Goal: Navigation & Orientation: Find specific page/section

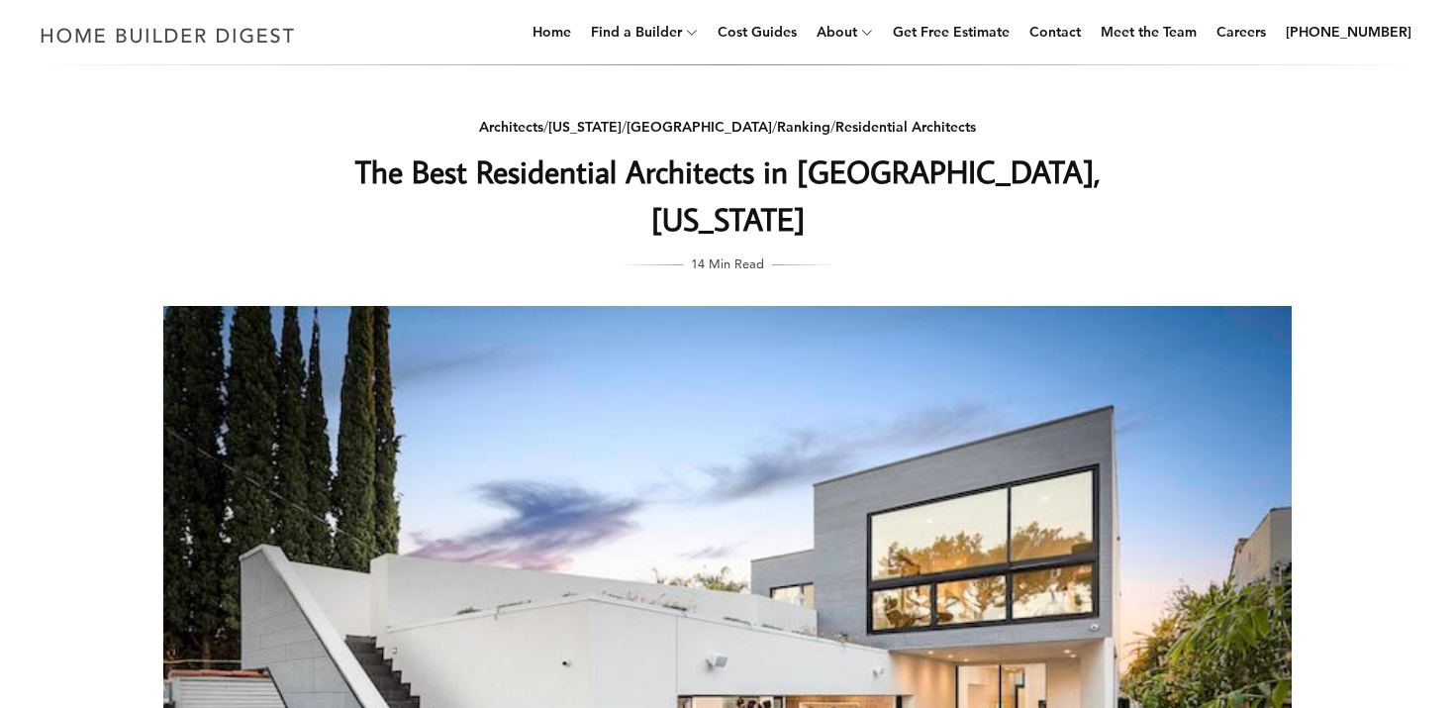
scroll to position [68, 0]
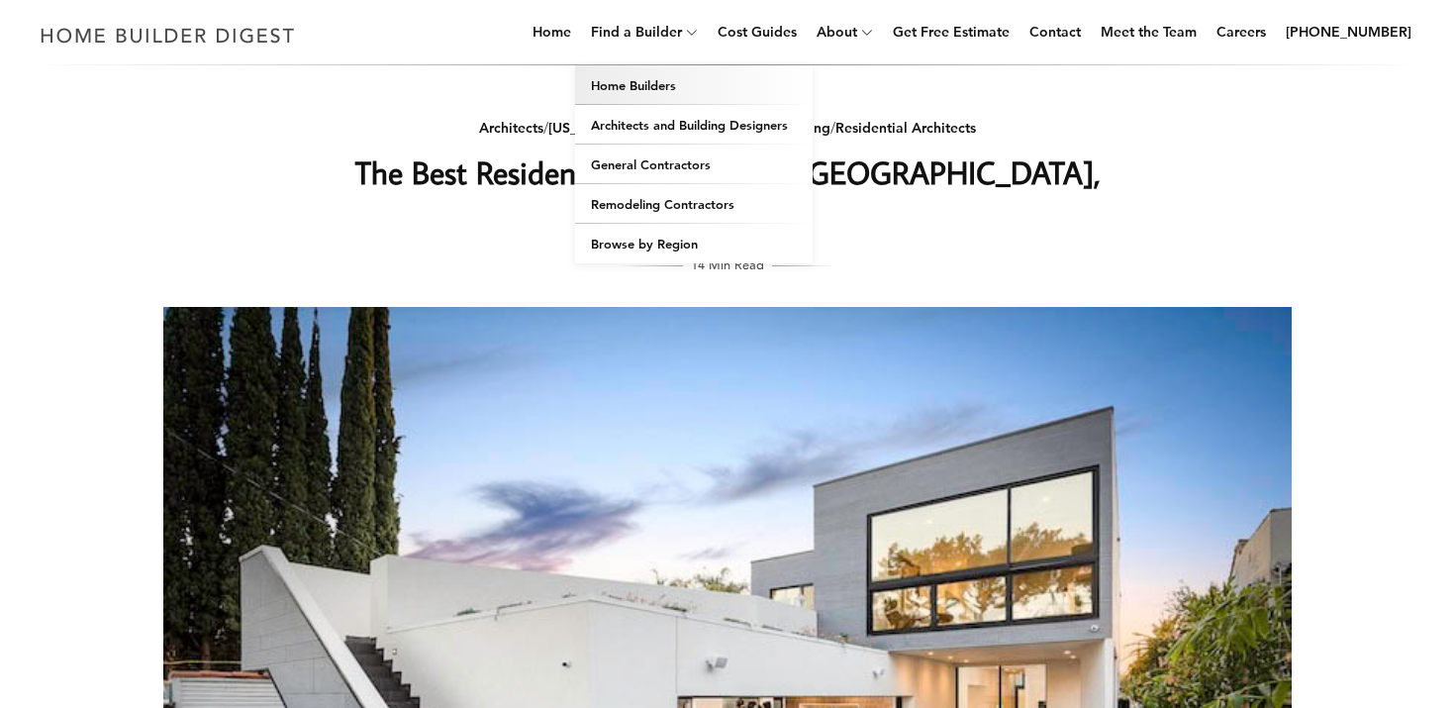
click at [659, 83] on link "Home Builders" at bounding box center [694, 85] width 238 height 40
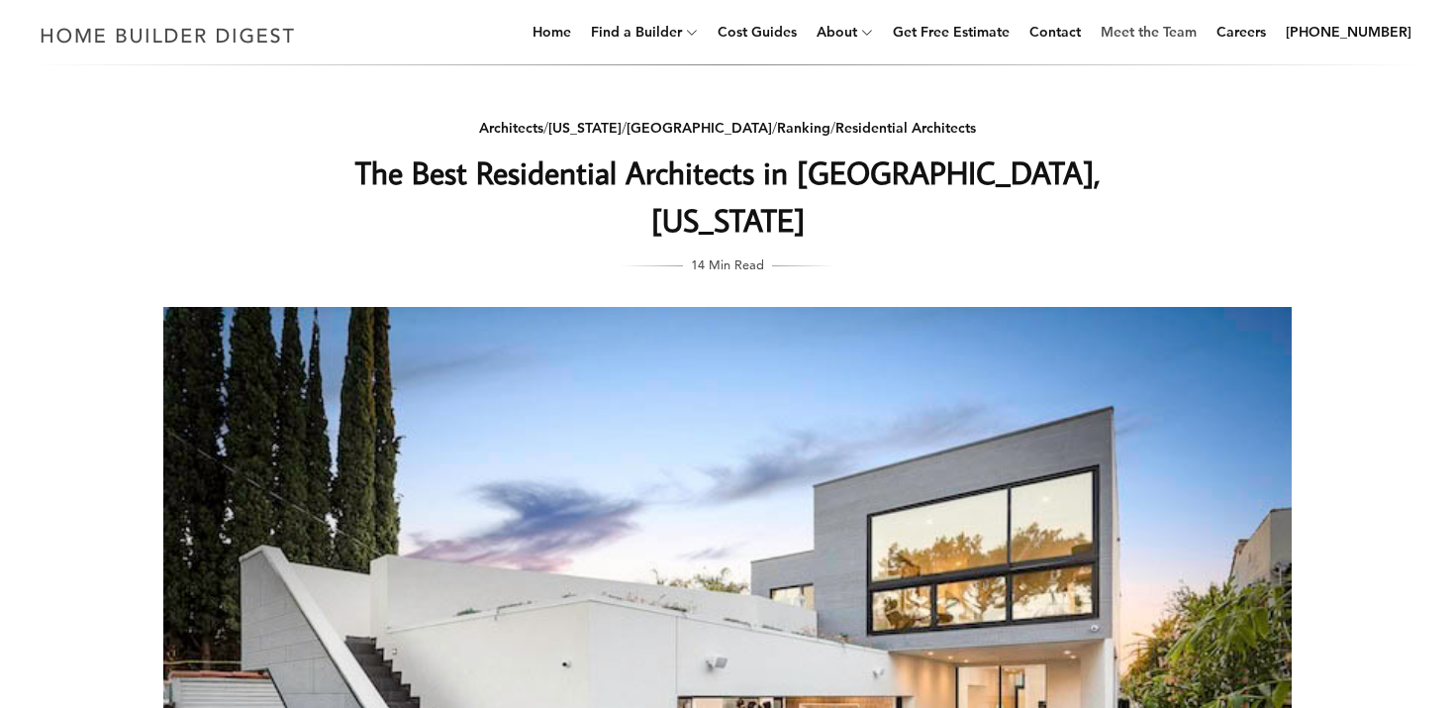
click at [1137, 34] on link "Meet the Team" at bounding box center [1149, 31] width 112 height 63
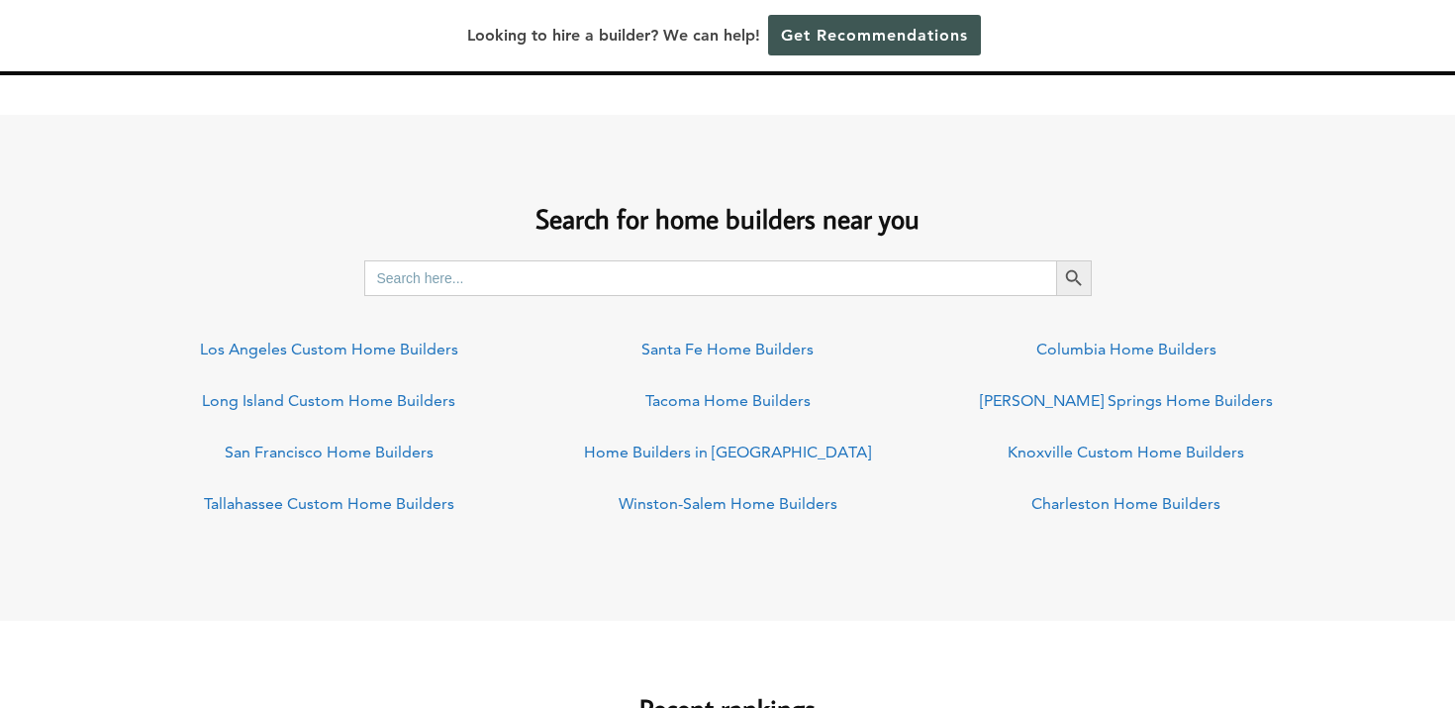
scroll to position [1423, 0]
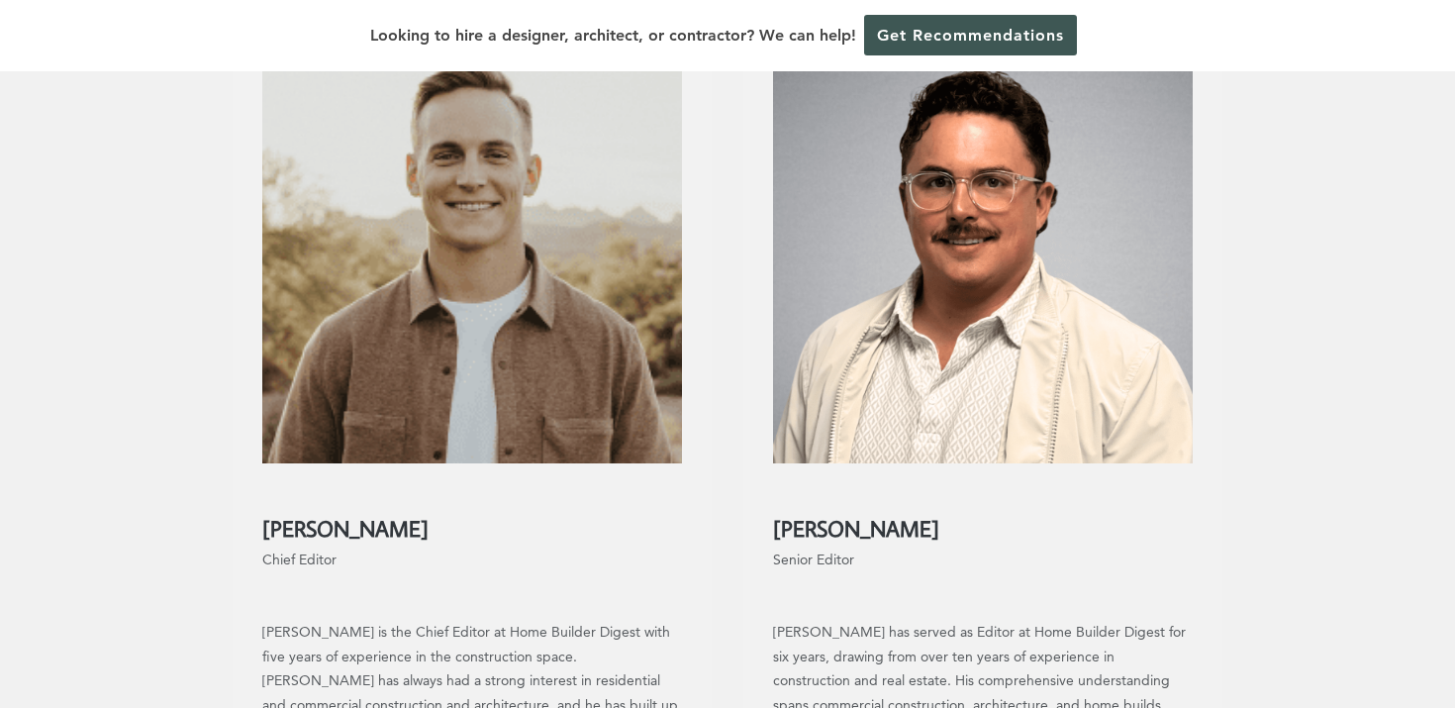
scroll to position [382, 0]
